Goal: Check status: Check status

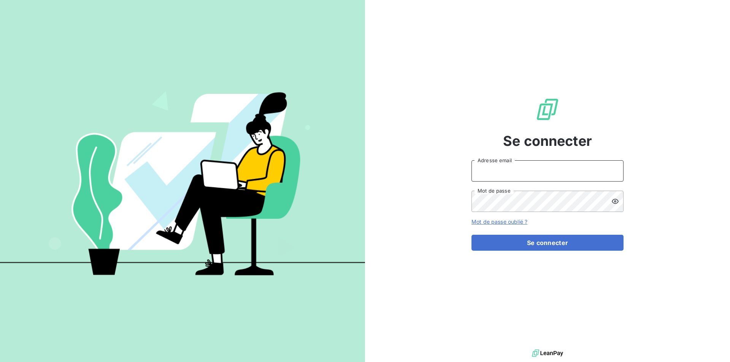
click at [522, 168] on input "Adresse email" at bounding box center [548, 170] width 152 height 21
type input "[EMAIL_ADDRESS][DOMAIN_NAME]"
click at [472, 235] on button "Se connecter" at bounding box center [548, 243] width 152 height 16
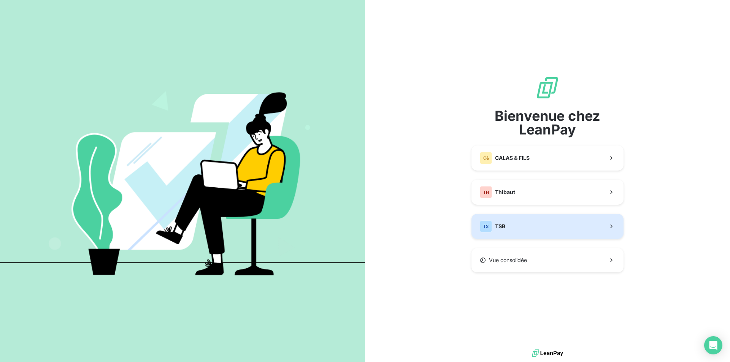
click at [506, 224] on button "TS TSB" at bounding box center [548, 226] width 152 height 25
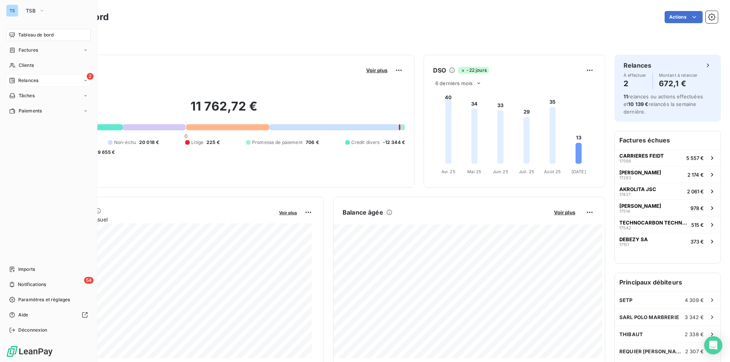
click at [23, 78] on span "Relances" at bounding box center [28, 80] width 20 height 7
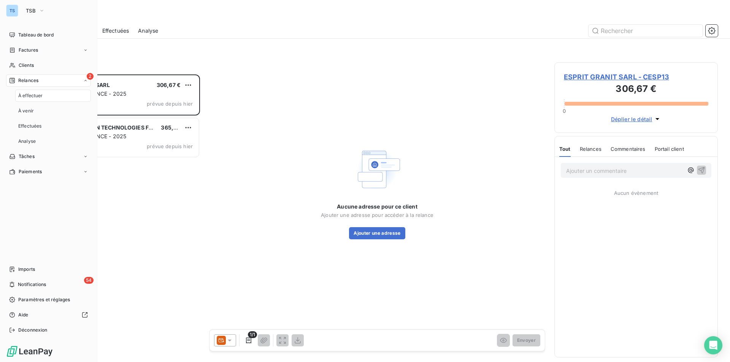
scroll to position [282, 158]
